Goal: Task Accomplishment & Management: Manage account settings

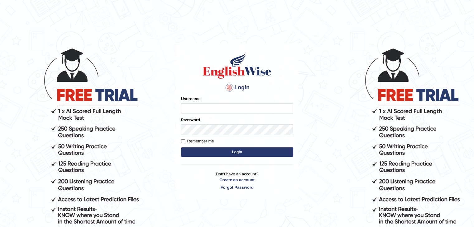
type input "mambwe"
click at [205, 150] on button "Login" at bounding box center [237, 152] width 112 height 9
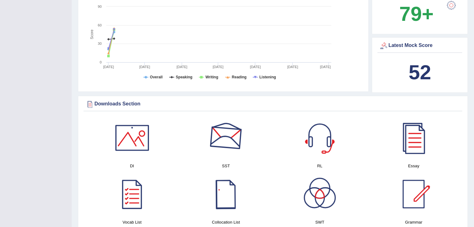
scroll to position [274, 0]
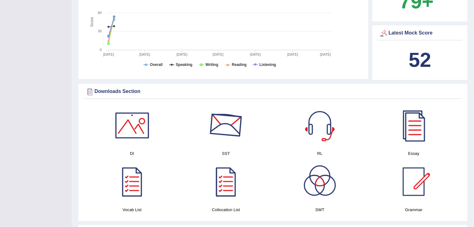
click at [212, 132] on div at bounding box center [226, 126] width 44 height 44
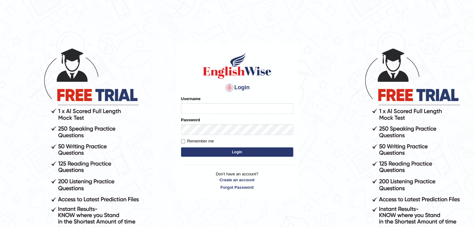
type input "mambwe"
click at [214, 152] on button "Login" at bounding box center [237, 152] width 112 height 9
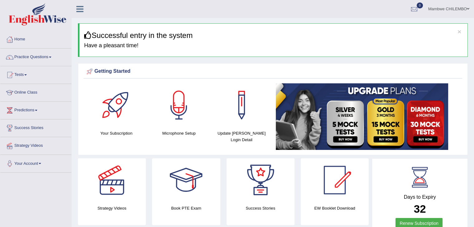
click at [181, 185] on div at bounding box center [186, 181] width 44 height 44
